Goal: Browse casually

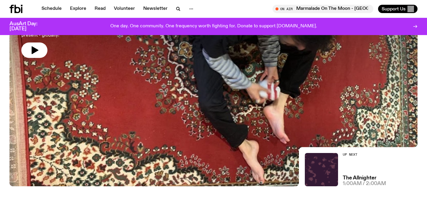
scroll to position [99, 0]
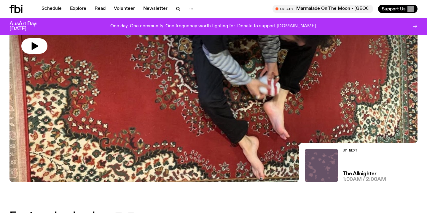
click at [317, 166] on img at bounding box center [321, 165] width 33 height 33
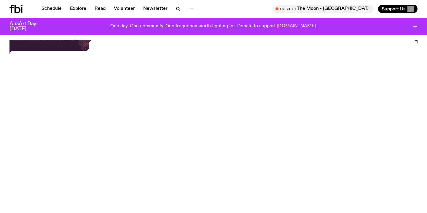
scroll to position [45, 0]
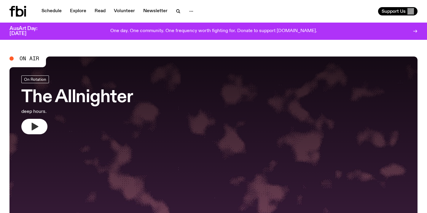
click at [34, 123] on icon "button" at bounding box center [34, 126] width 9 height 9
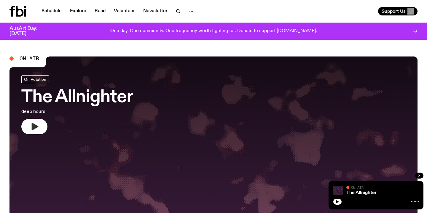
click at [30, 133] on button "button" at bounding box center [34, 126] width 26 height 15
click at [35, 129] on icon "button" at bounding box center [34, 126] width 9 height 9
